Goal: Transaction & Acquisition: Purchase product/service

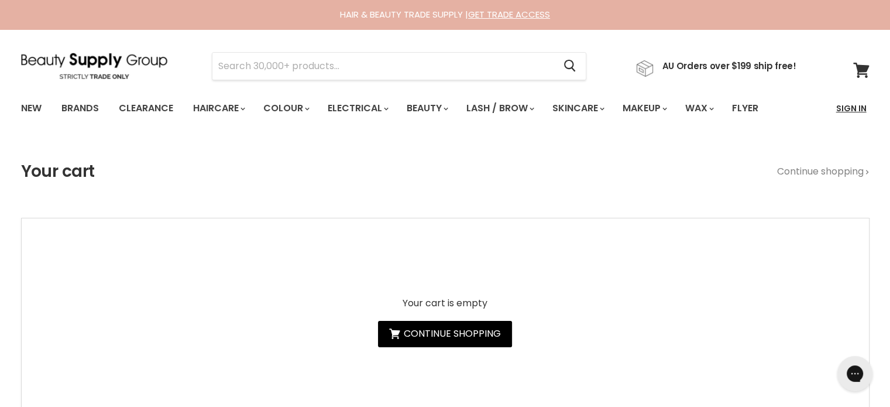
click at [859, 108] on link "Sign In" at bounding box center [852, 108] width 44 height 25
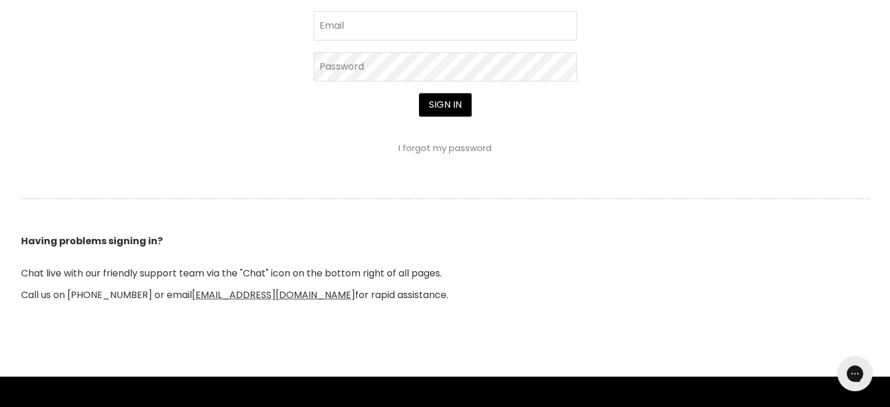
scroll to position [527, 0]
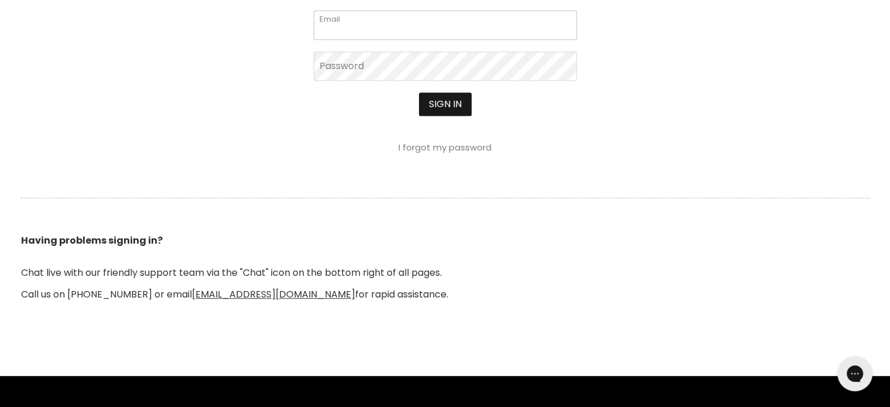
type input "cs.discountsalonsupplies@gmail.com"
click at [440, 104] on button "Sign in" at bounding box center [445, 103] width 53 height 23
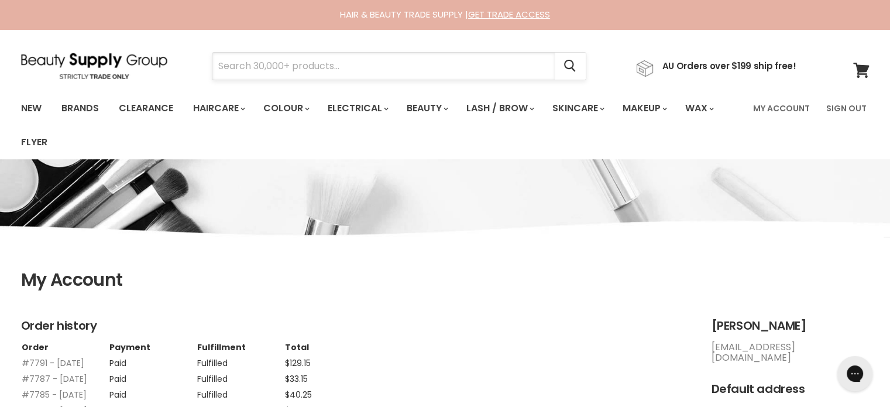
paste input "Davroe Repair"
type input "Davroe Repair"
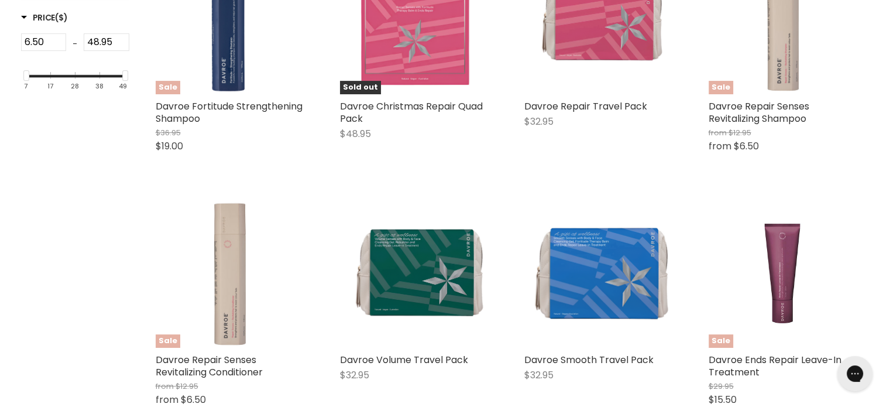
scroll to position [351, 0]
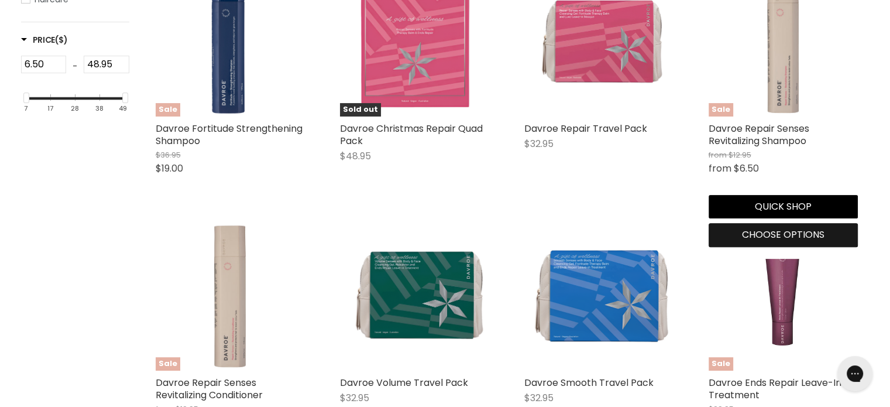
click at [765, 230] on span "Choose options" at bounding box center [783, 234] width 83 height 13
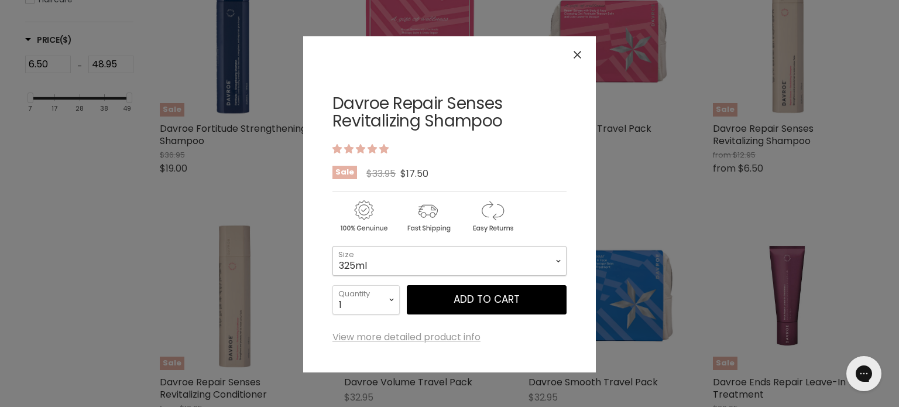
click at [407, 258] on select "325ml 100ml 1 Litre" at bounding box center [450, 260] width 234 height 29
click at [333, 246] on select "325ml 100ml 1 Litre" at bounding box center [450, 260] width 234 height 29
select select "1 Litre"
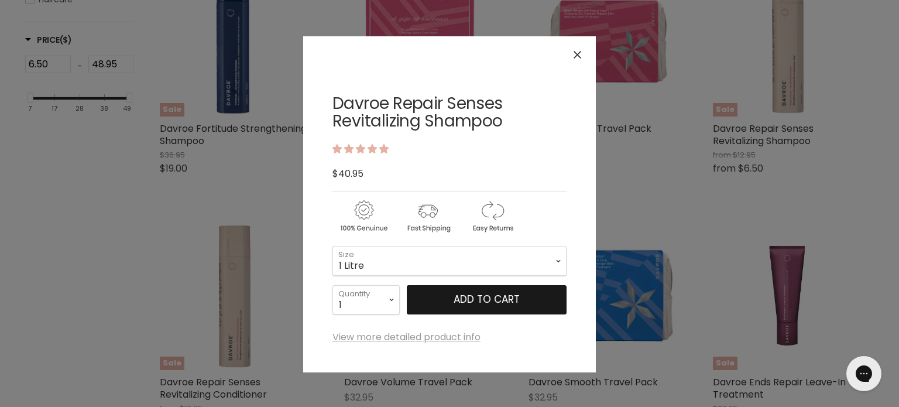
click at [485, 306] on button "Add to cart" at bounding box center [487, 299] width 160 height 29
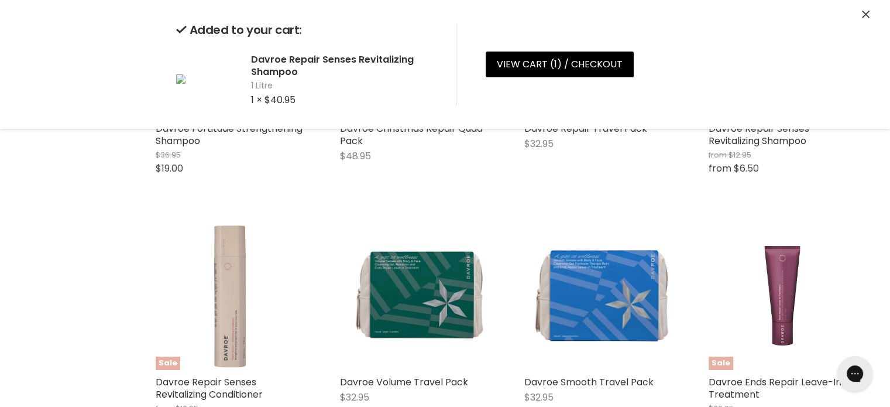
click at [870, 13] on div "Added to your cart: Davroe Repair Senses Revitalizing Shampoo 1 Litre 1 × $40.9…" at bounding box center [445, 64] width 878 height 129
click at [868, 8] on div "Added to your cart: Davroe Repair Senses Revitalizing Shampoo 1 Litre 1 × $40.9…" at bounding box center [445, 64] width 878 height 129
click at [866, 12] on icon "Close" at bounding box center [866, 15] width 8 height 8
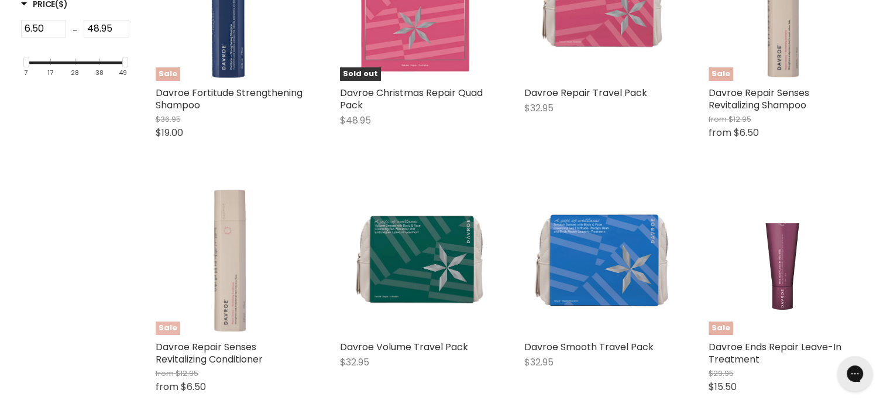
scroll to position [468, 0]
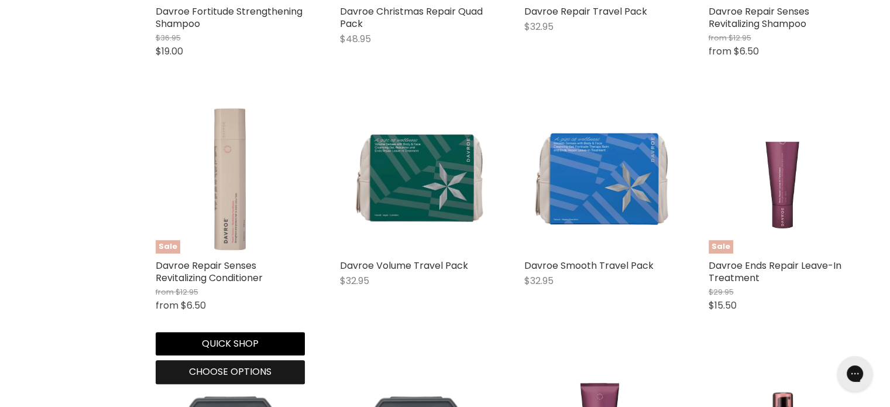
click at [231, 371] on span "Choose options" at bounding box center [230, 371] width 83 height 13
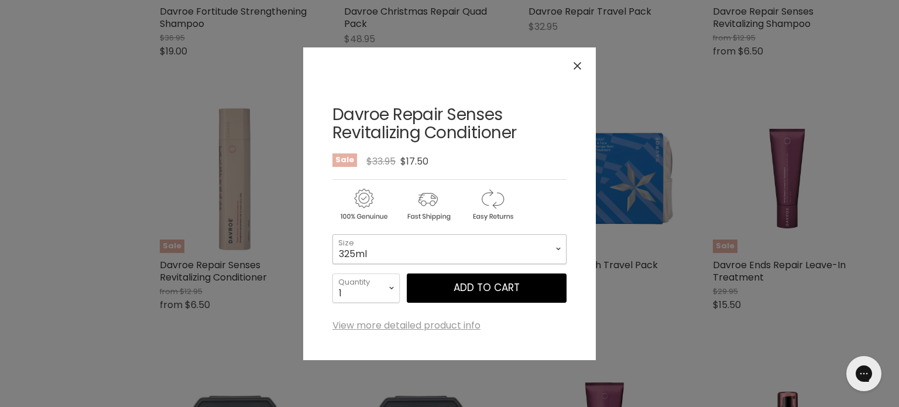
click at [371, 250] on select "325ml 100ml 1 Litre" at bounding box center [450, 248] width 234 height 29
click at [333, 234] on select "325ml 100ml 1 Litre" at bounding box center [450, 248] width 234 height 29
select select "1 Litre"
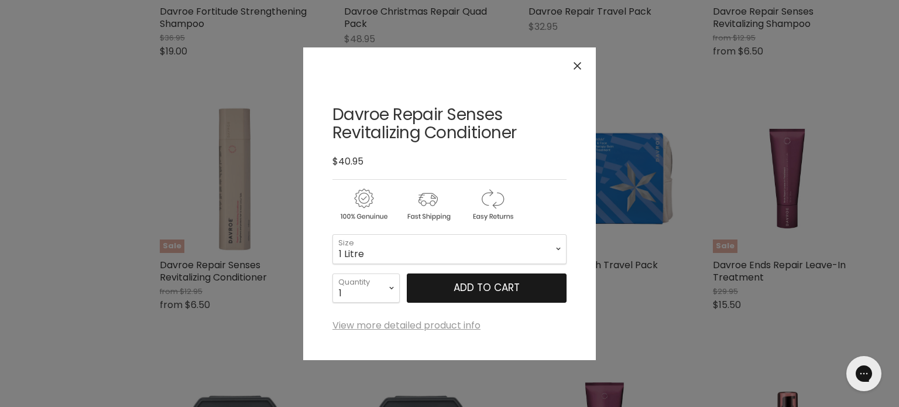
click at [509, 283] on button "Add to cart" at bounding box center [487, 287] width 160 height 29
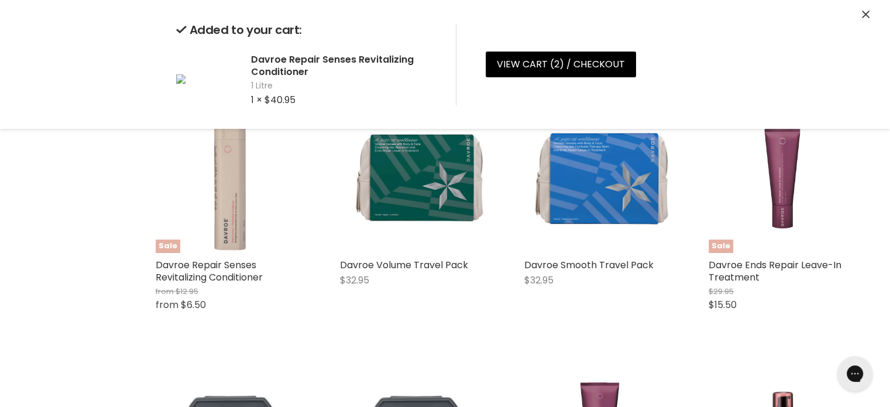
click at [859, 9] on div "Added to your cart: Davroe Repair Senses Revitalizing Conditioner 1 Litre 1 × $…" at bounding box center [445, 64] width 878 height 129
click at [866, 13] on icon "Close" at bounding box center [866, 15] width 8 height 8
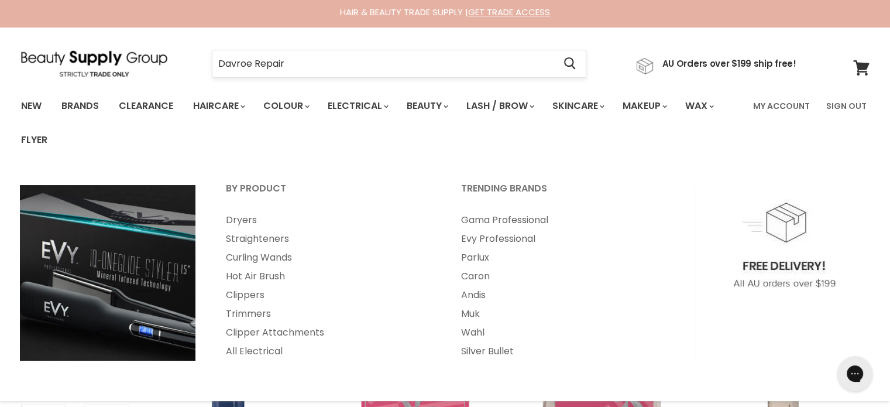
scroll to position [0, 0]
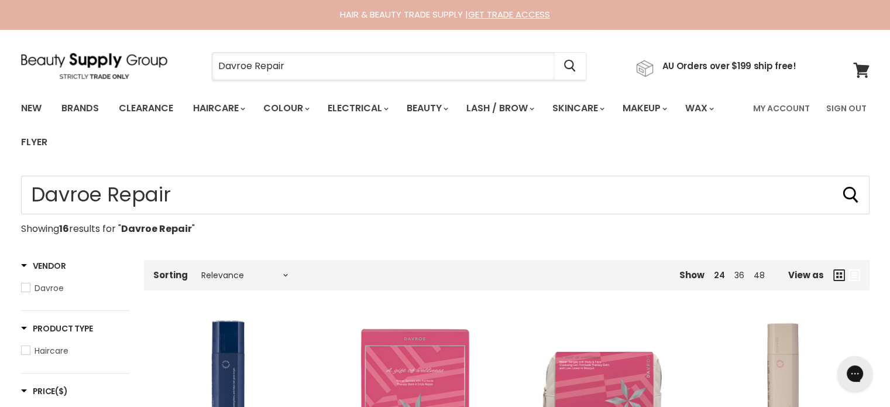
drag, startPoint x: 333, startPoint y: 70, endPoint x: 204, endPoint y: 86, distance: 129.8
click at [204, 86] on section "Menu Davroe Repair Cancel" at bounding box center [445, 60] width 878 height 62
paste input "Davroe Beyond Blonde"
type input "Davroe Beyond Blonde"
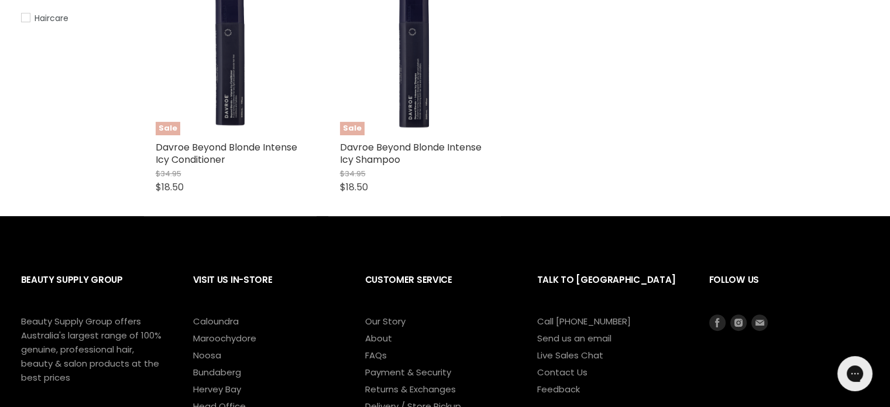
scroll to position [351, 0]
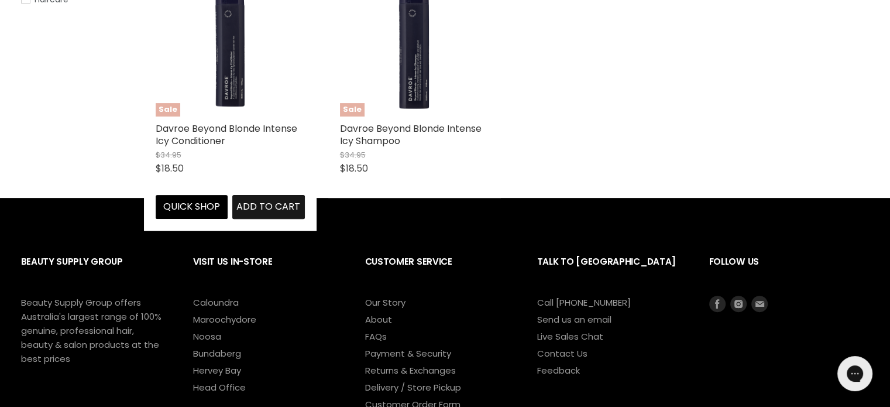
click at [266, 210] on span "Add to cart" at bounding box center [269, 206] width 64 height 13
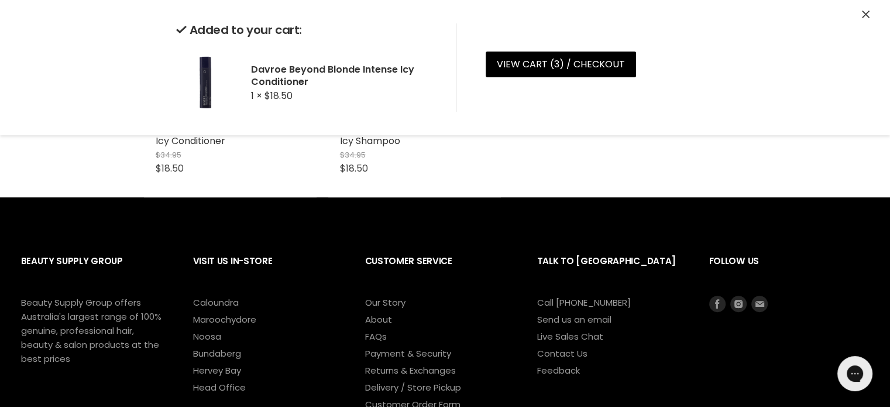
click at [866, 16] on icon "Close" at bounding box center [866, 15] width 8 height 8
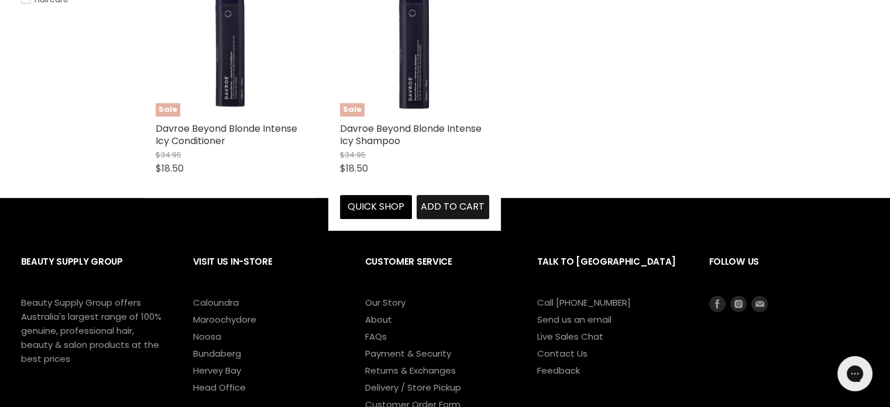
click at [442, 209] on span "Add to cart" at bounding box center [453, 206] width 64 height 13
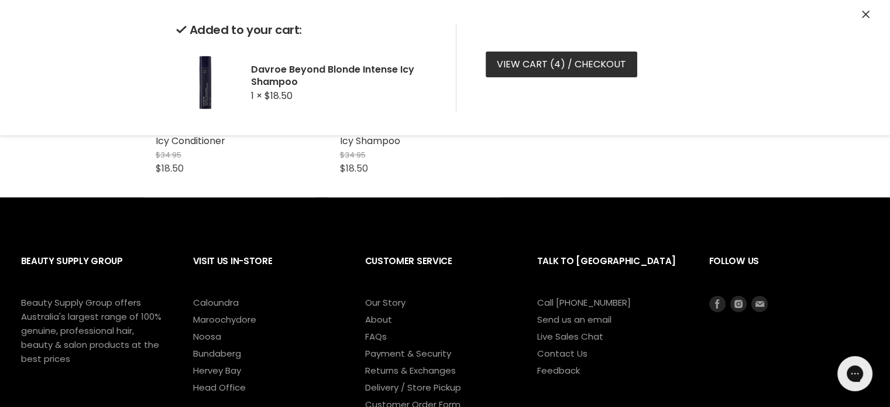
click at [554, 62] on span "4" at bounding box center [557, 63] width 6 height 13
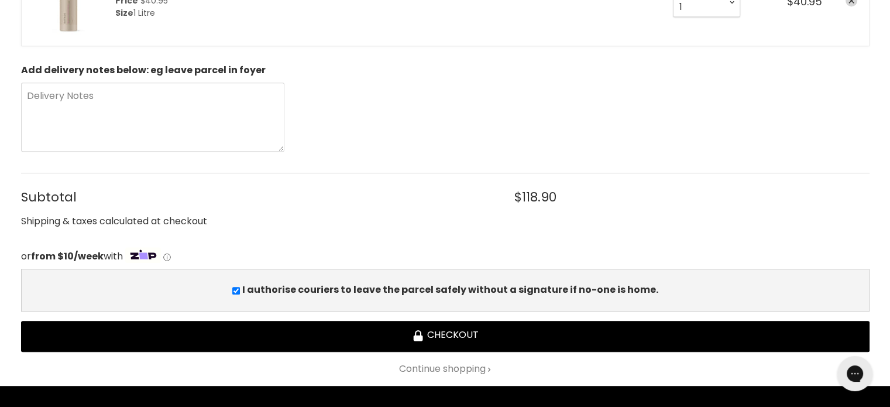
scroll to position [703, 0]
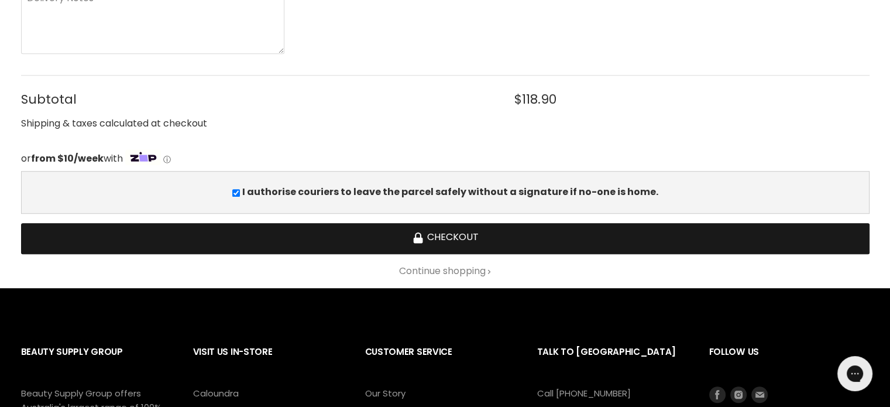
click at [450, 235] on button "Checkout" at bounding box center [445, 238] width 849 height 31
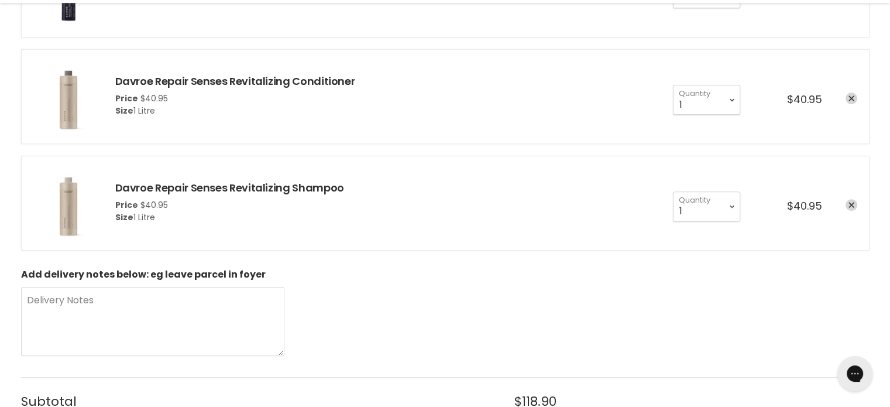
scroll to position [410, 0]
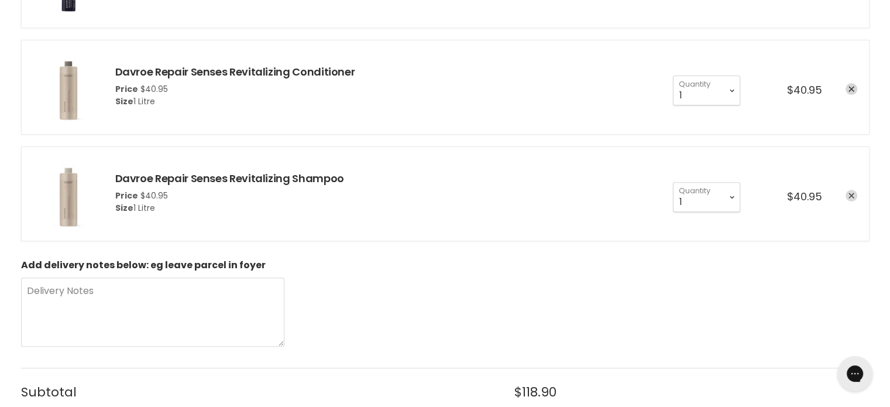
click at [849, 193] on icon "remove Davroe Repair Senses Revitalizing Shampoo" at bounding box center [852, 196] width 6 height 6
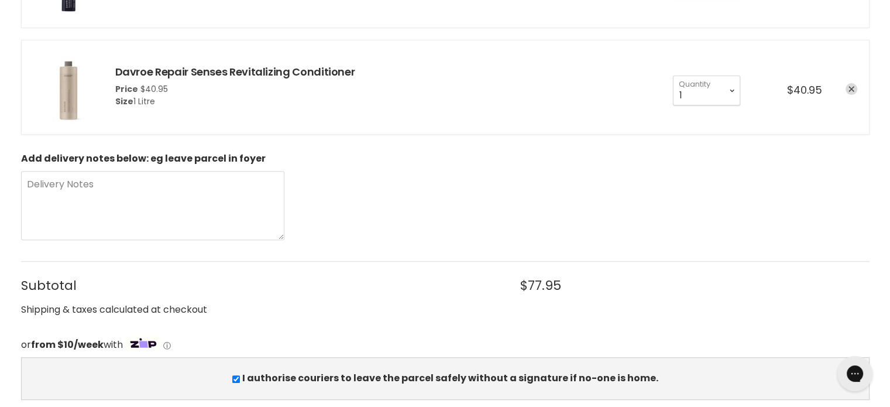
click at [850, 85] on link "remove Davroe Repair Senses Revitalizing Conditioner" at bounding box center [852, 89] width 12 height 12
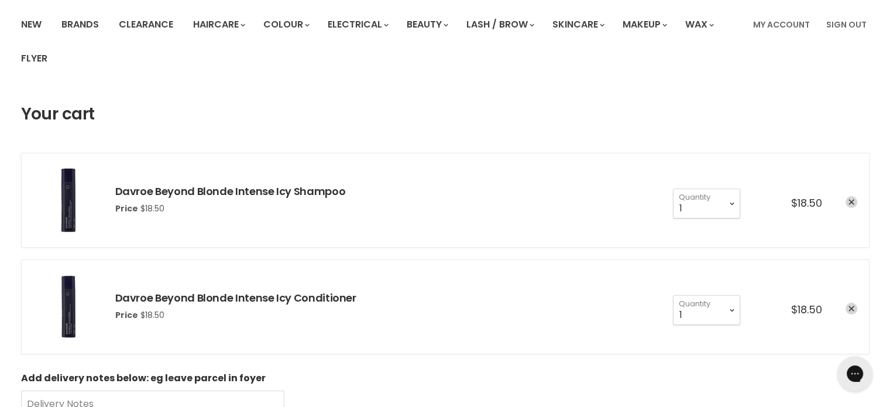
scroll to position [59, 0]
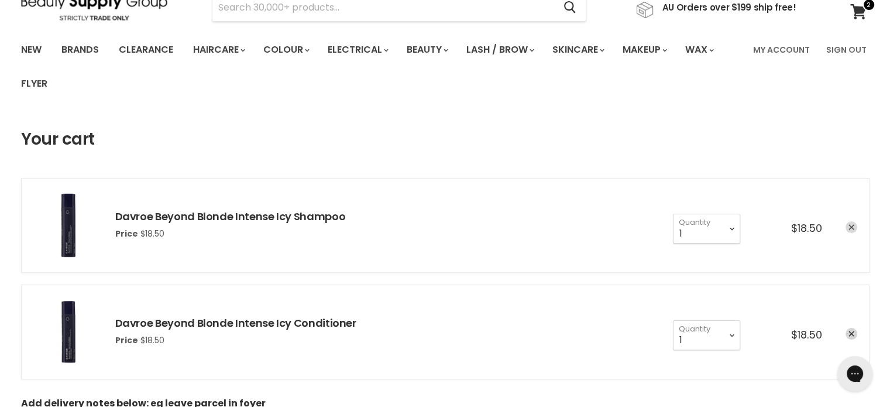
click at [854, 228] on icon "remove Davroe Beyond Blonde Intense Icy Shampoo" at bounding box center [852, 227] width 6 height 6
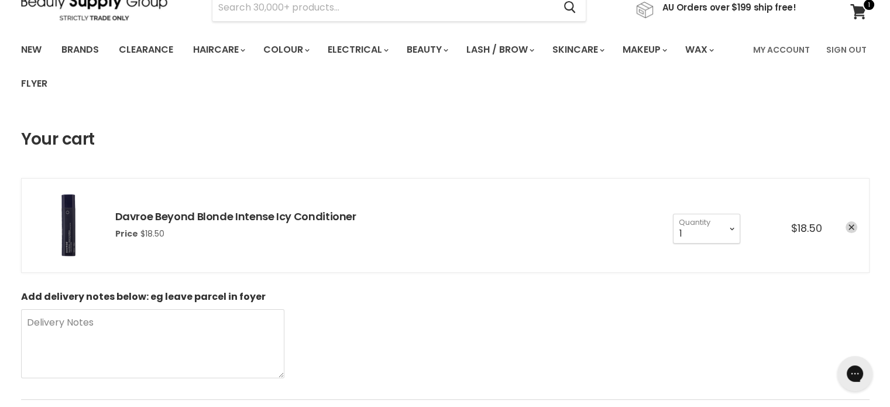
click at [854, 228] on icon "remove Davroe Beyond Blonde Intense Icy Conditioner" at bounding box center [852, 227] width 6 height 6
